Goal: Information Seeking & Learning: Check status

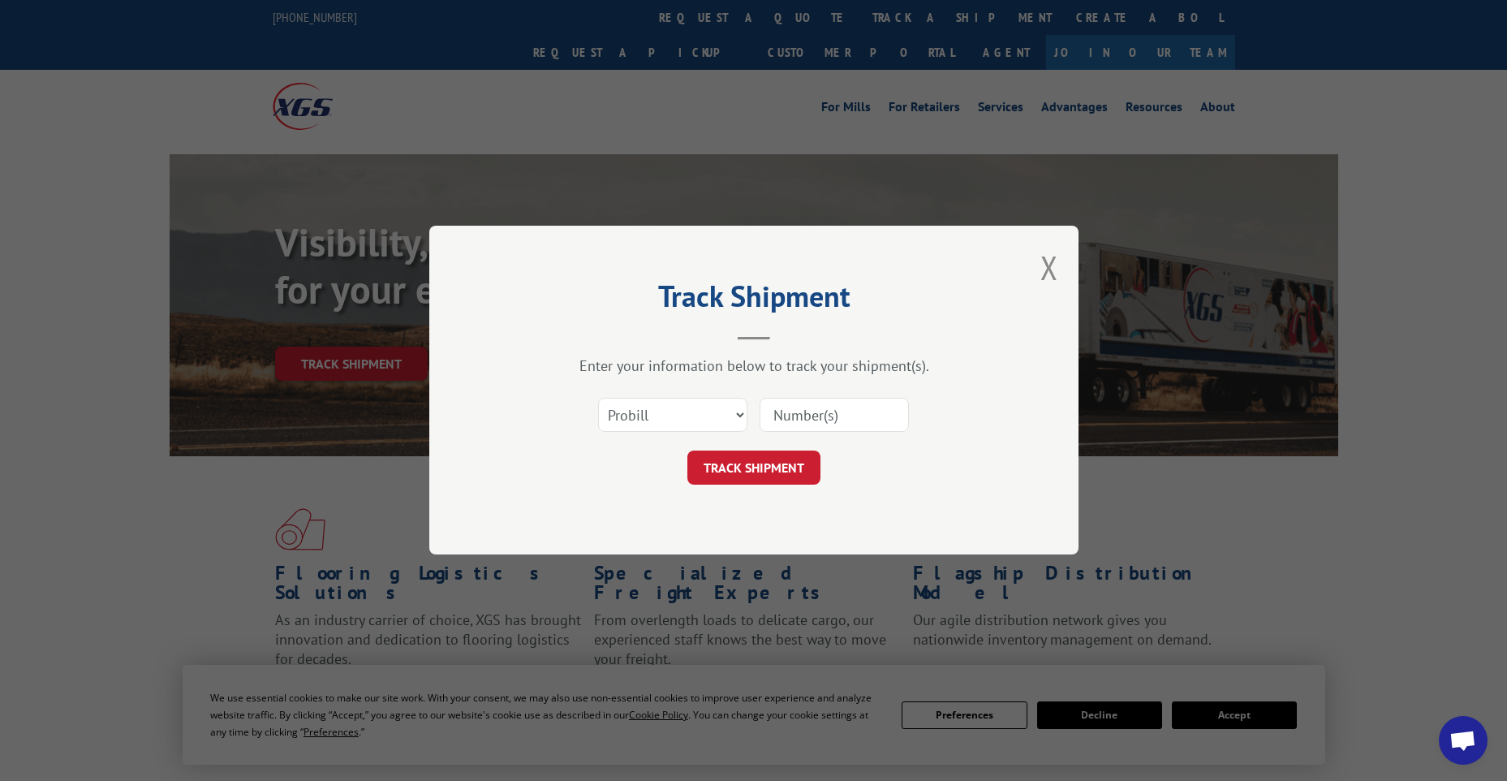
click at [817, 413] on input at bounding box center [833, 415] width 149 height 34
paste input "476764576920"
type input "476764576920"
click at [772, 469] on button "TRACK SHIPMENT" at bounding box center [753, 468] width 133 height 34
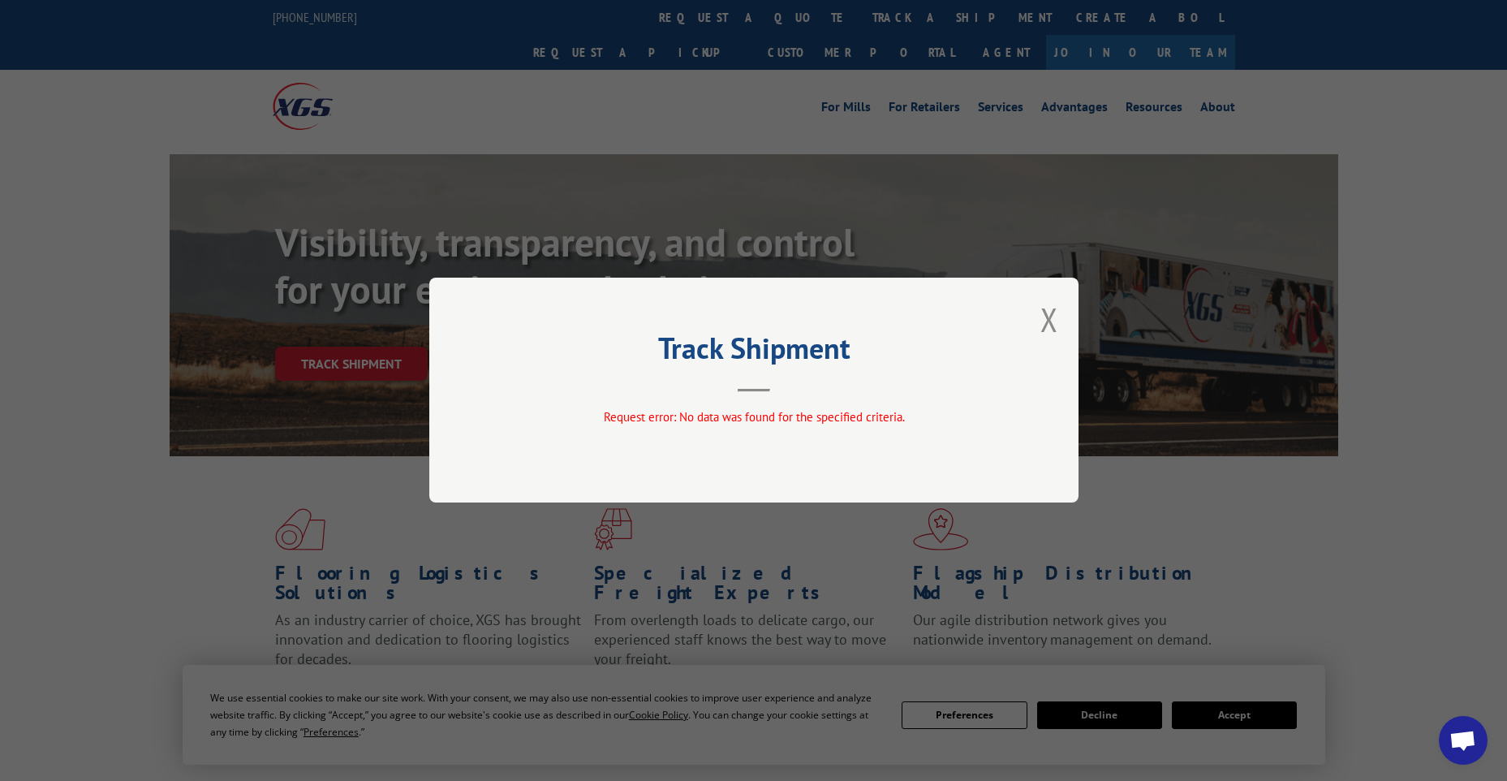
click at [1034, 321] on div "Track Shipment Request error: No data was found for the specified criteria." at bounding box center [753, 389] width 649 height 225
click at [1043, 317] on button "Close modal" at bounding box center [1049, 319] width 18 height 43
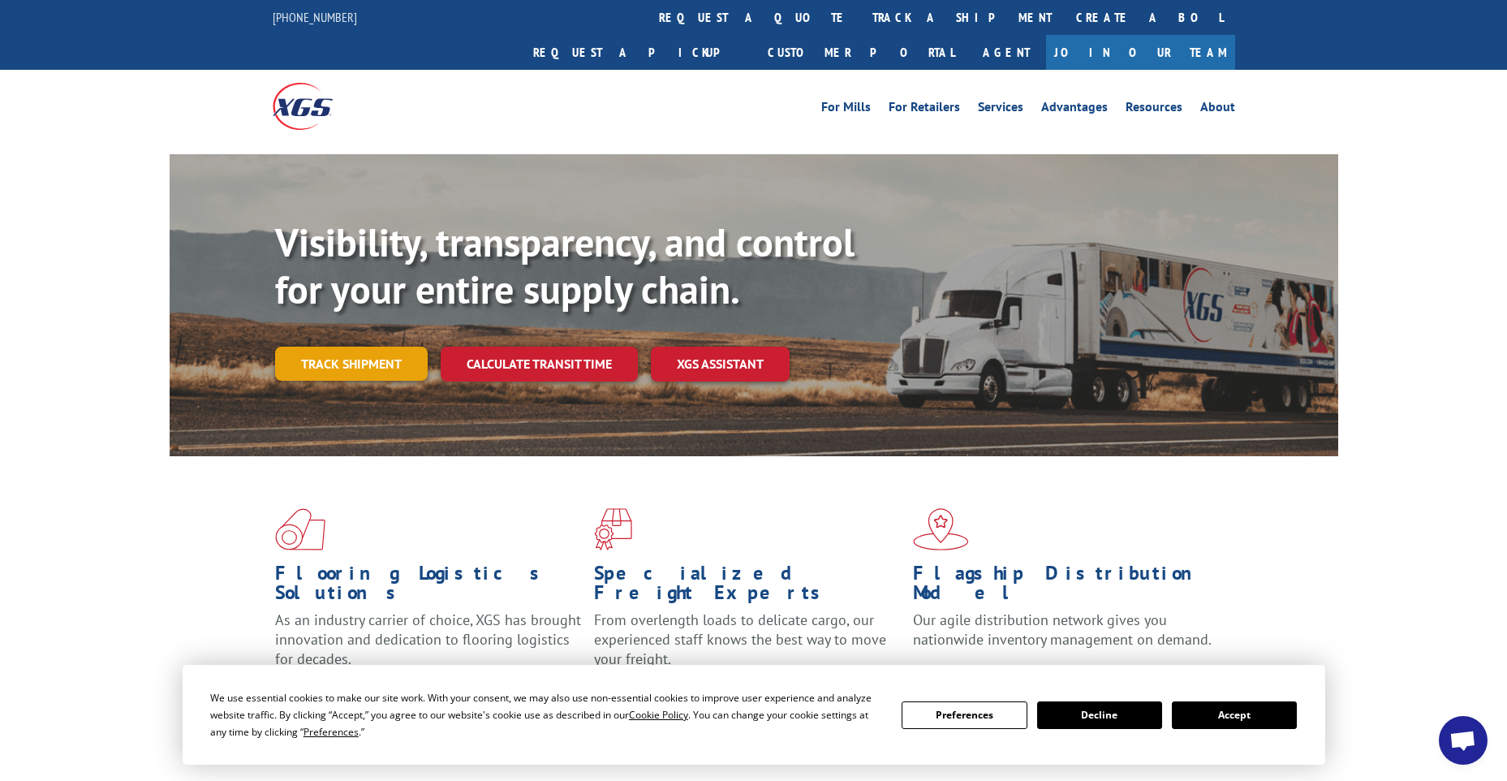
click at [366, 346] on link "Track shipment" at bounding box center [351, 363] width 153 height 34
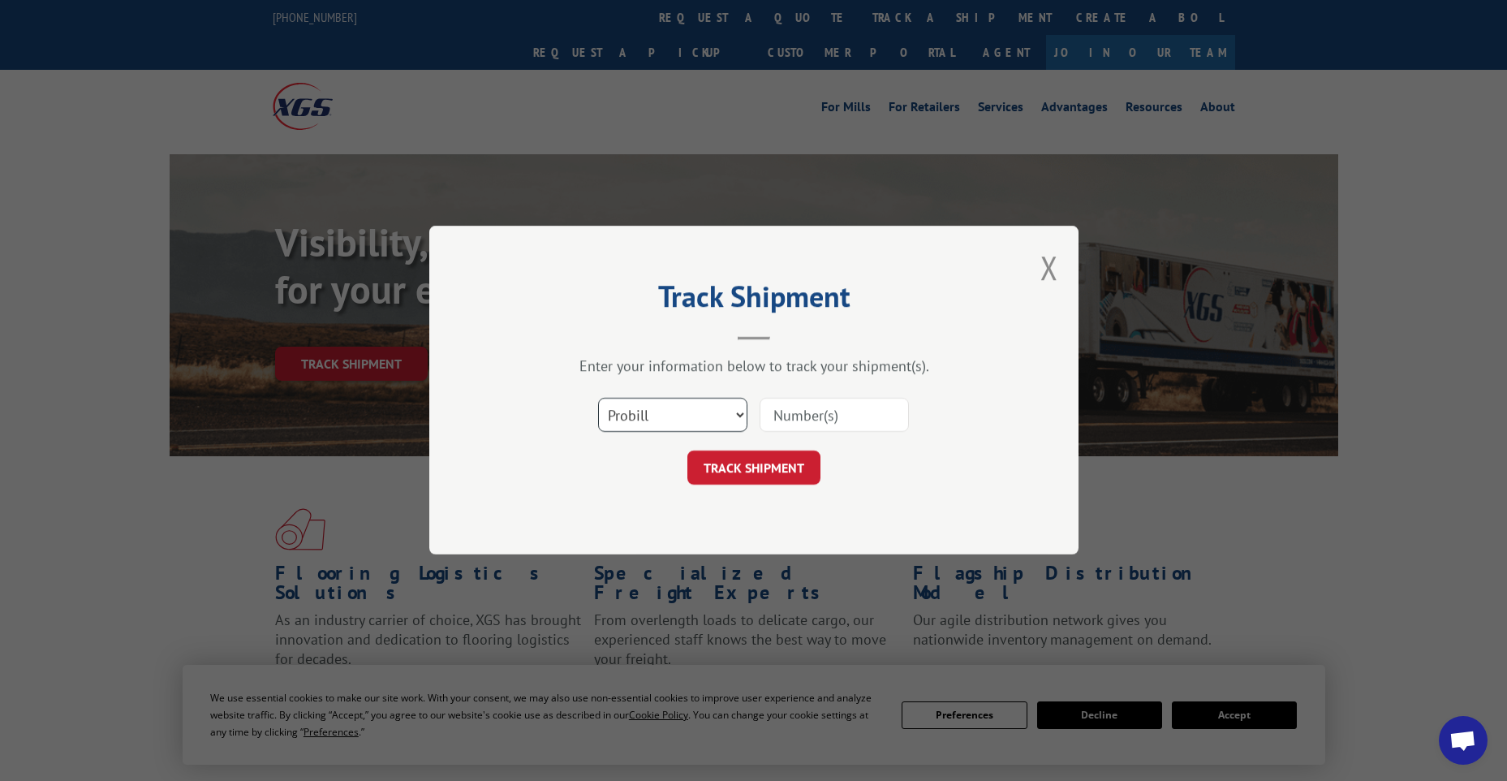
click at [672, 411] on select "Select category... Probill BOL PO" at bounding box center [672, 415] width 149 height 34
select select "po"
click at [598, 398] on select "Select category... Probill BOL PO" at bounding box center [672, 415] width 149 height 34
drag, startPoint x: 884, startPoint y: 411, endPoint x: 764, endPoint y: 445, distance: 124.8
click at [880, 412] on input at bounding box center [833, 415] width 149 height 34
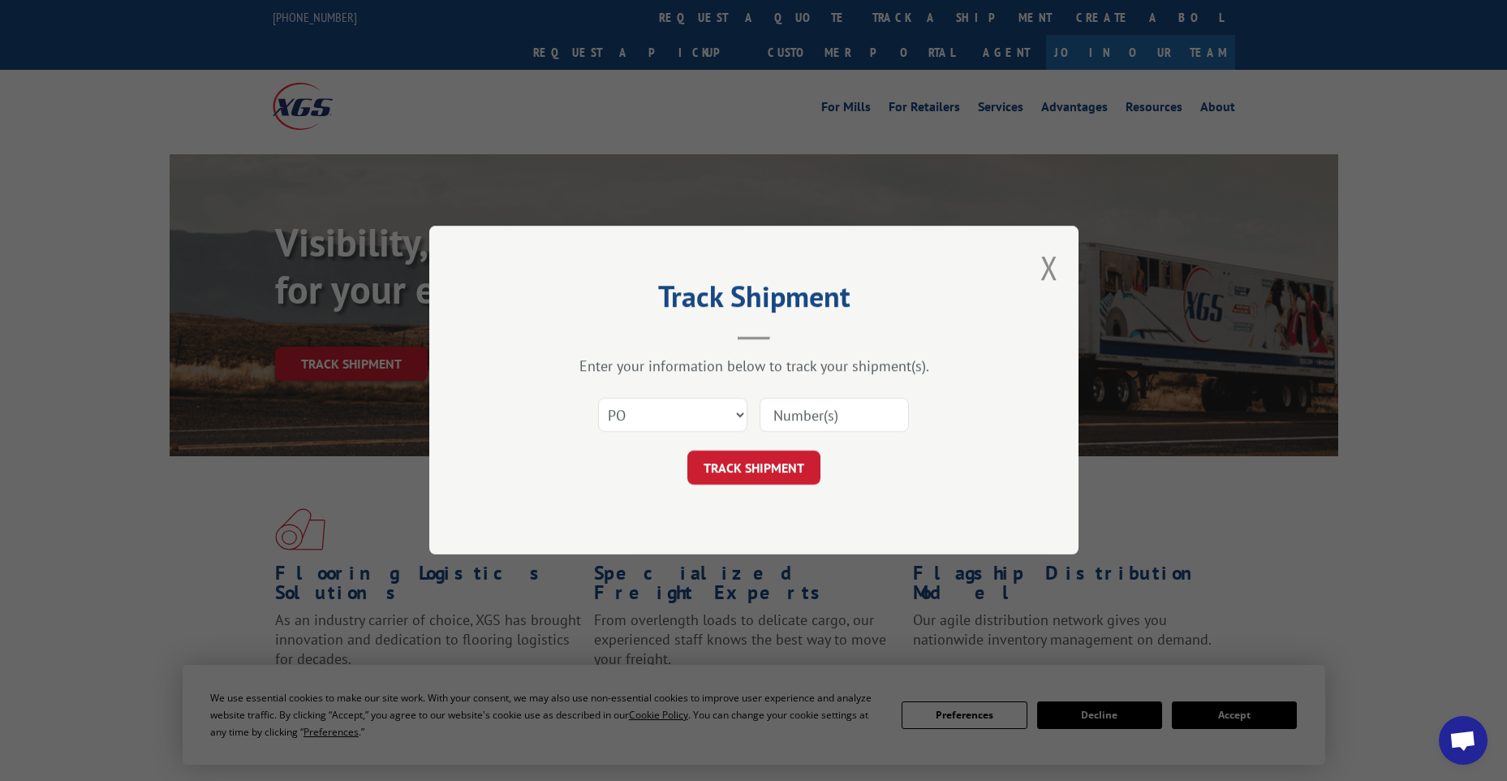
paste input "S5497959"
type input "S5497959"
click at [760, 455] on button "TRACK SHIPMENT" at bounding box center [753, 468] width 133 height 34
